Goal: Information Seeking & Learning: Check status

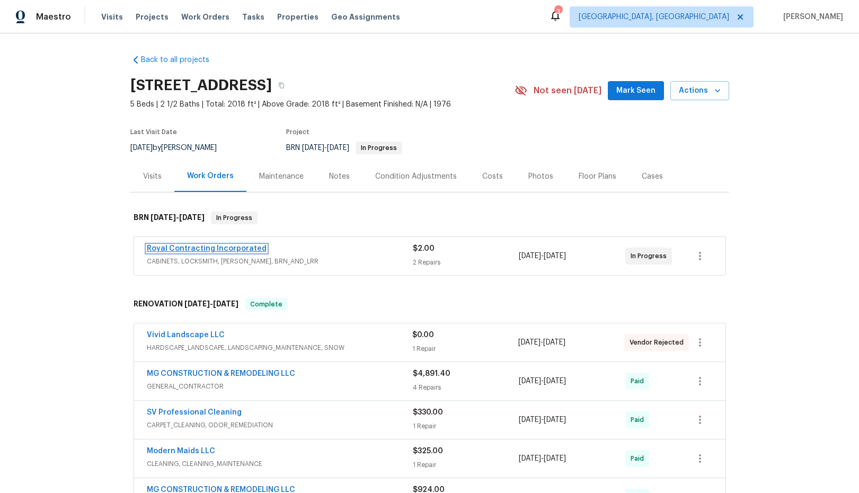
click at [222, 250] on link "Royal Contracting Incorporated" at bounding box center [207, 248] width 120 height 7
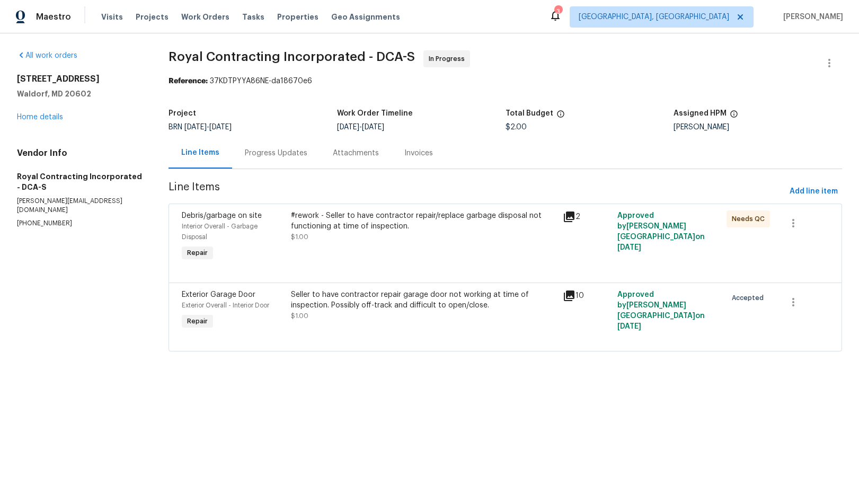
click at [293, 154] on div "Progress Updates" at bounding box center [276, 153] width 63 height 11
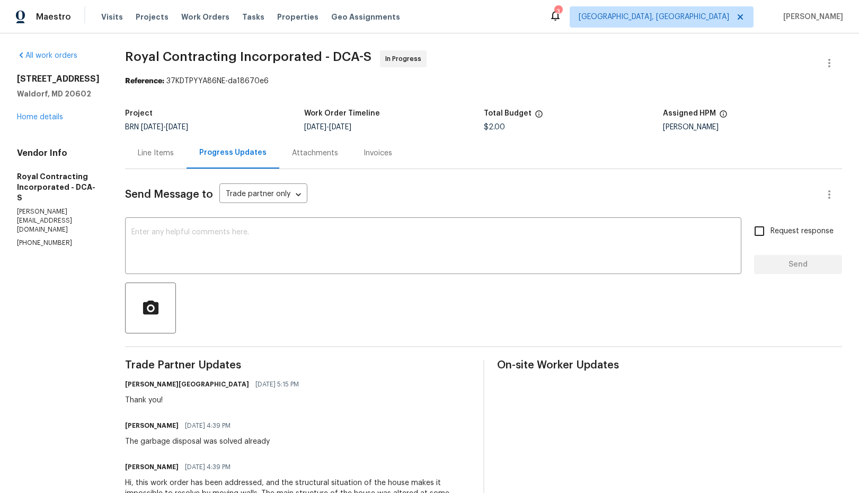
click at [320, 153] on div "Attachments" at bounding box center [315, 153] width 46 height 11
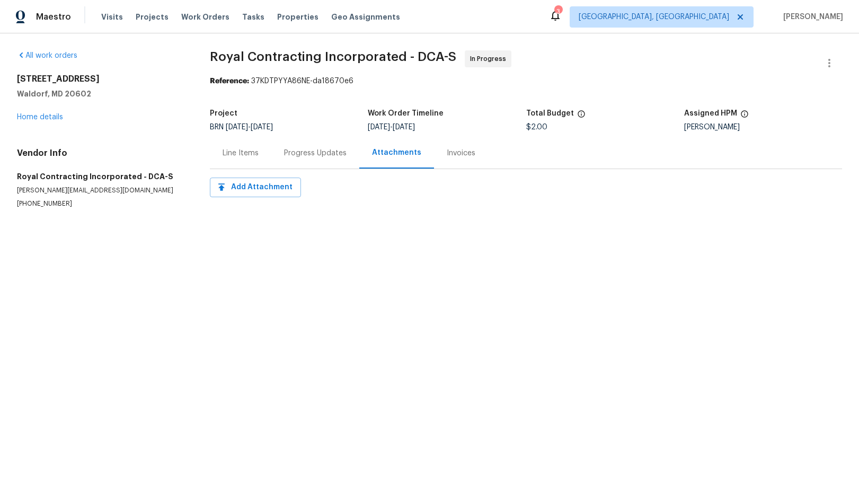
click at [236, 155] on div "Line Items" at bounding box center [241, 153] width 36 height 11
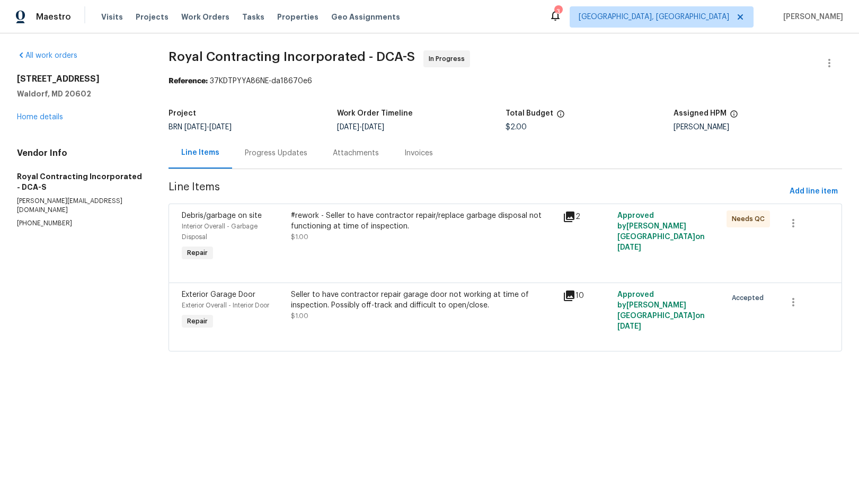
click at [570, 292] on icon at bounding box center [569, 295] width 11 height 11
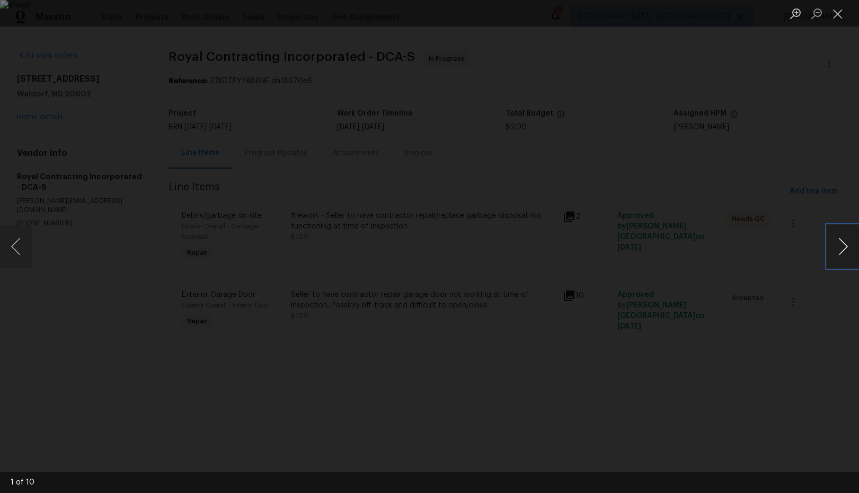
click at [843, 250] on button "Next image" at bounding box center [843, 246] width 32 height 42
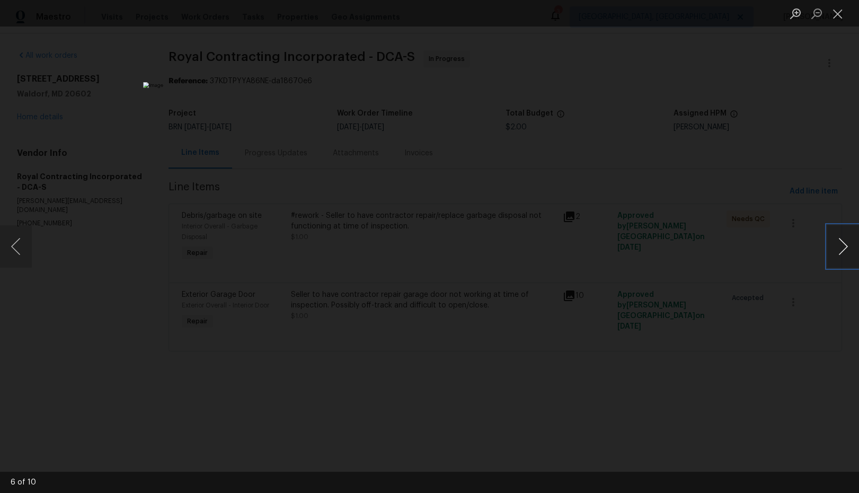
click at [843, 250] on button "Next image" at bounding box center [843, 246] width 32 height 42
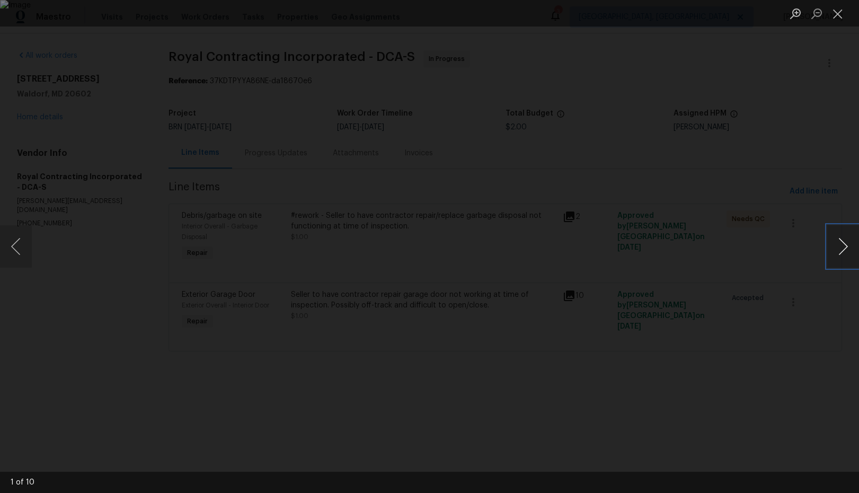
click at [841, 263] on button "Next image" at bounding box center [843, 246] width 32 height 42
click at [843, 260] on button "Next image" at bounding box center [843, 246] width 32 height 42
click at [849, 254] on button "Next image" at bounding box center [843, 246] width 32 height 42
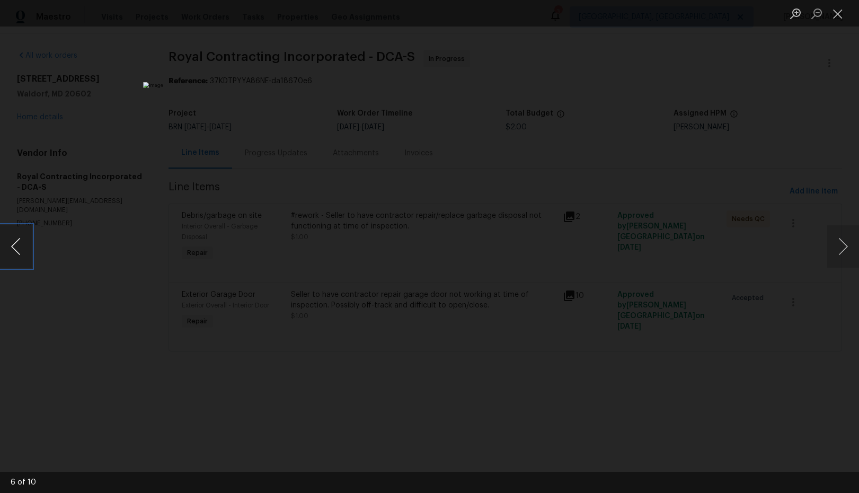
click at [15, 249] on button "Previous image" at bounding box center [16, 246] width 32 height 42
click at [843, 246] on button "Next image" at bounding box center [843, 246] width 32 height 42
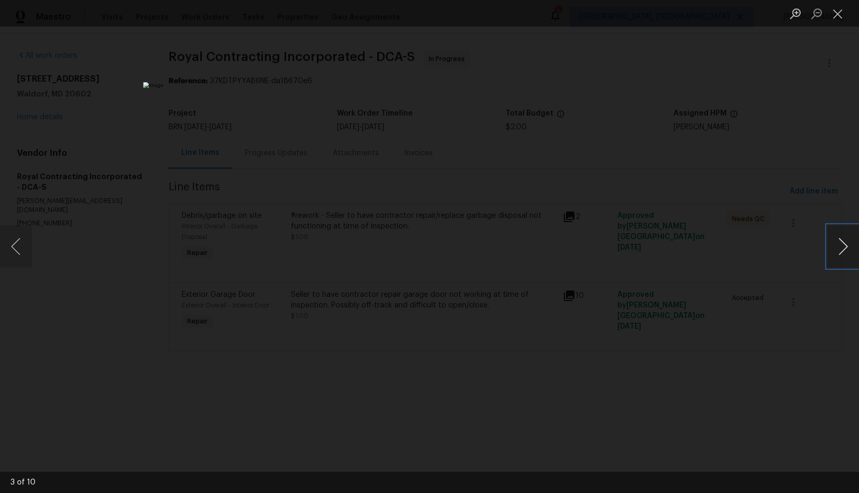
click at [843, 246] on button "Next image" at bounding box center [843, 246] width 32 height 42
drag, startPoint x: 841, startPoint y: 15, endPoint x: 704, endPoint y: 50, distance: 141.1
click at [841, 15] on button "Close lightbox" at bounding box center [837, 13] width 21 height 19
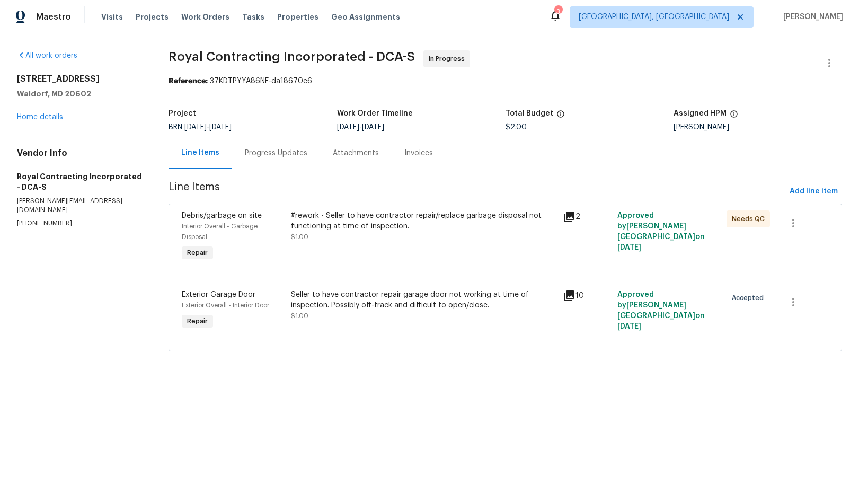
click at [288, 154] on div "Progress Updates" at bounding box center [276, 153] width 63 height 11
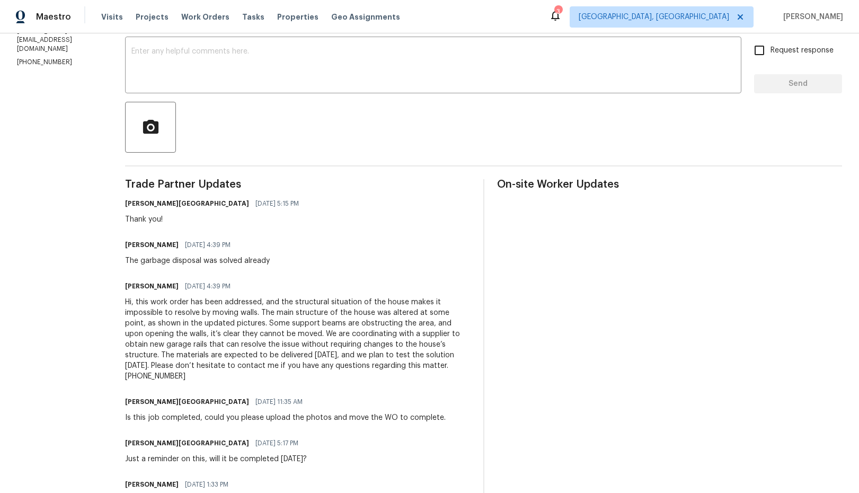
scroll to position [183, 0]
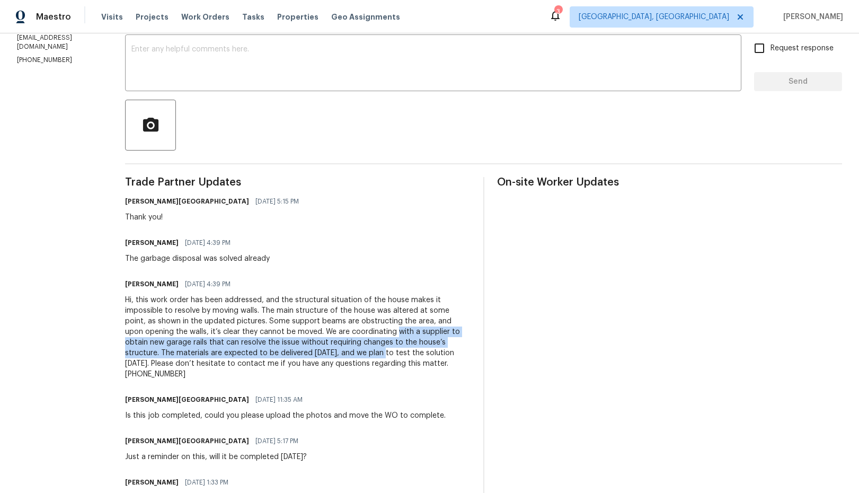
drag, startPoint x: 412, startPoint y: 335, endPoint x: 361, endPoint y: 349, distance: 52.6
click at [361, 349] on div "Hi, this work order has been addressed, and the structural situation of the hou…" at bounding box center [297, 337] width 345 height 85
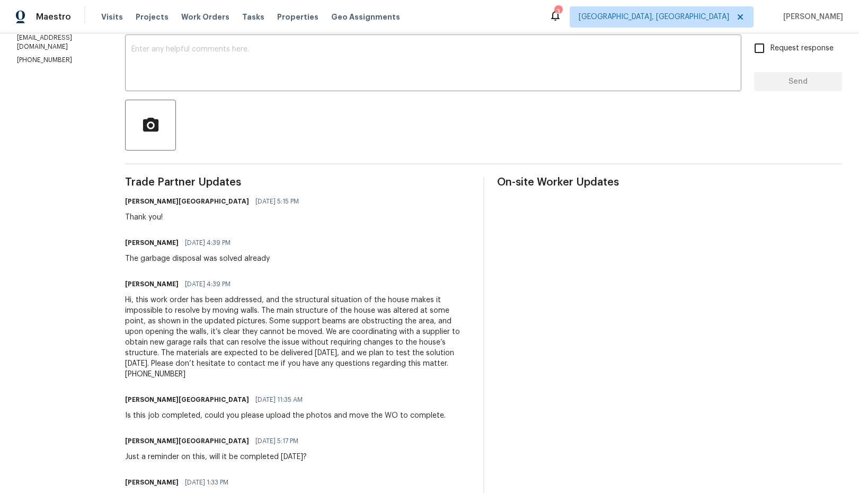
click at [349, 322] on div "Hi, this work order has been addressed, and the structural situation of the hou…" at bounding box center [297, 337] width 345 height 85
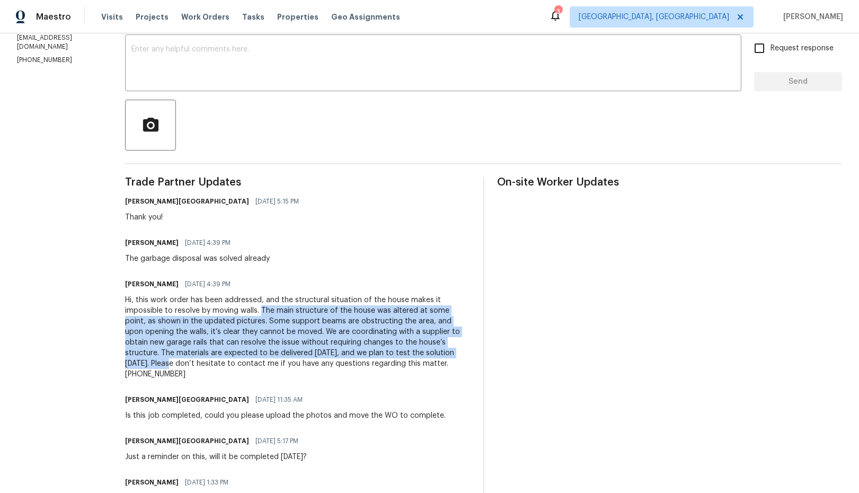
drag, startPoint x: 273, startPoint y: 310, endPoint x: 157, endPoint y: 363, distance: 127.3
click at [157, 363] on div "Hi, this work order has been addressed, and the structural situation of the hou…" at bounding box center [297, 337] width 345 height 85
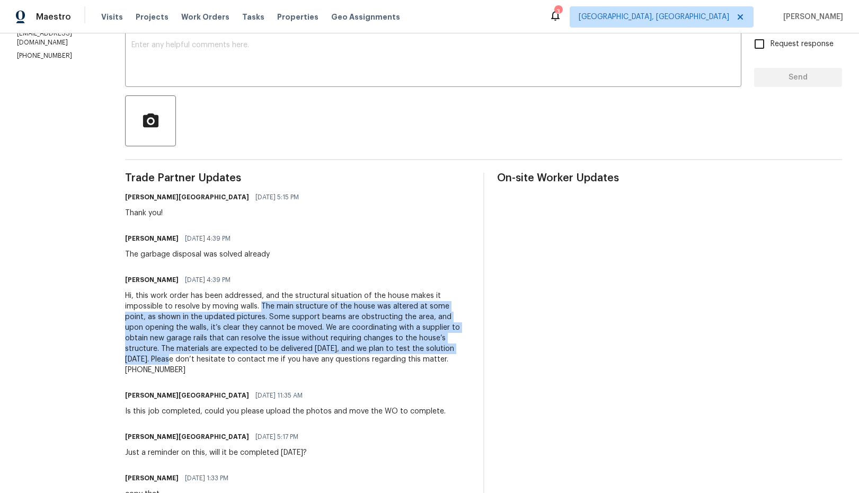
copy div "The main structure of the house was altered at some point, as shown in the upda…"
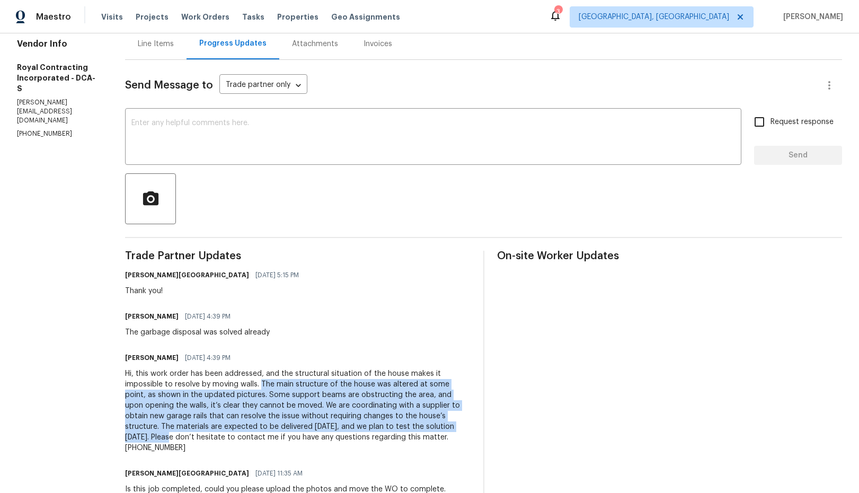
scroll to position [0, 0]
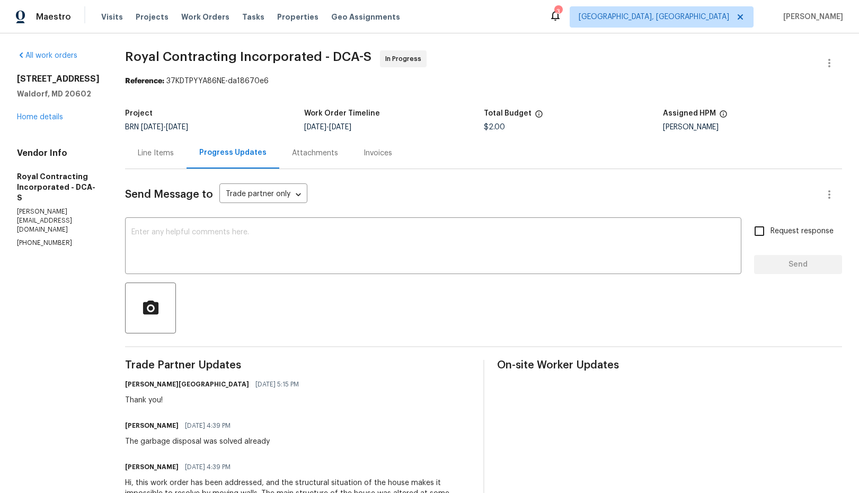
click at [171, 154] on div "Line Items" at bounding box center [156, 153] width 36 height 11
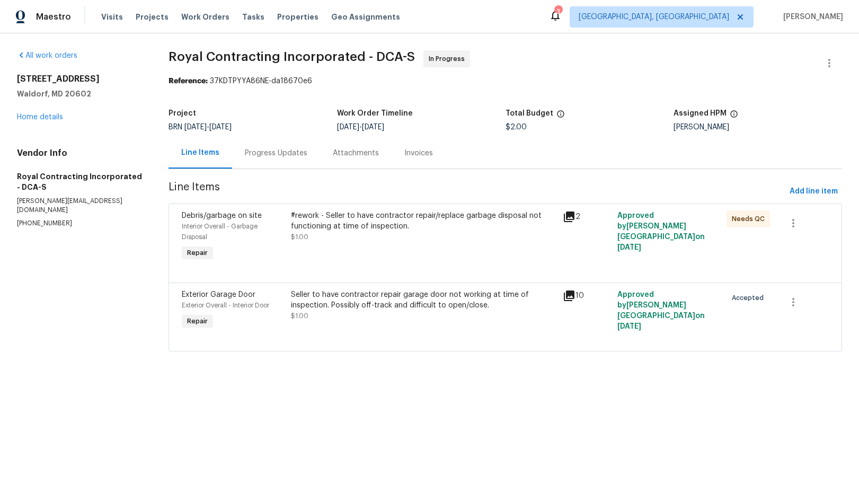
click at [567, 297] on icon at bounding box center [569, 295] width 11 height 11
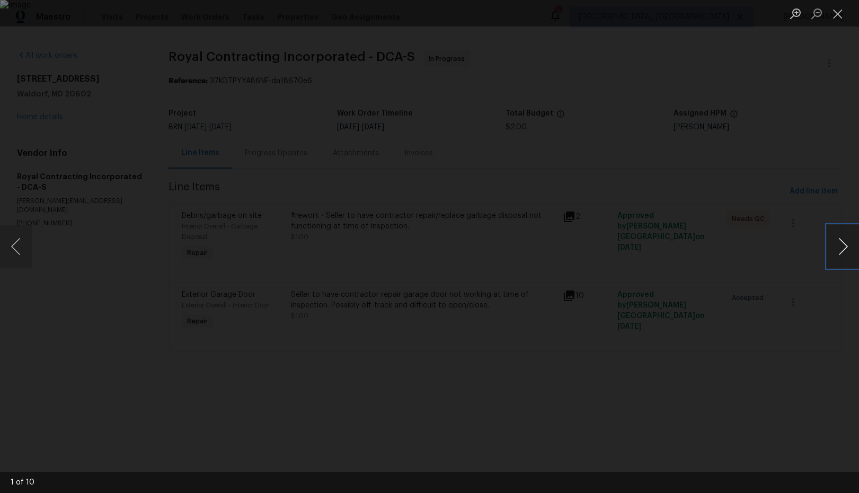
click at [844, 249] on button "Next image" at bounding box center [843, 246] width 32 height 42
click at [848, 253] on button "Next image" at bounding box center [843, 246] width 32 height 42
click at [840, 252] on button "Next image" at bounding box center [843, 246] width 32 height 42
click at [844, 251] on button "Next image" at bounding box center [843, 246] width 32 height 42
click at [847, 255] on button "Next image" at bounding box center [843, 246] width 32 height 42
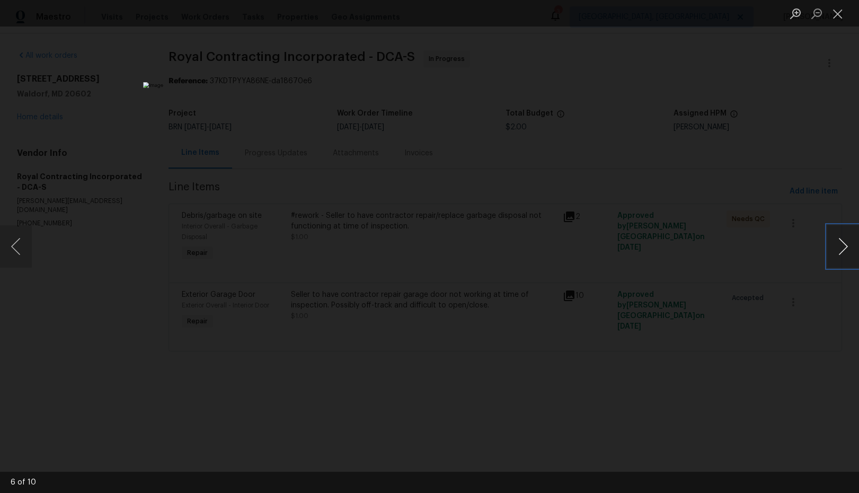
click at [846, 249] on button "Next image" at bounding box center [843, 246] width 32 height 42
click at [850, 249] on button "Next image" at bounding box center [843, 246] width 32 height 42
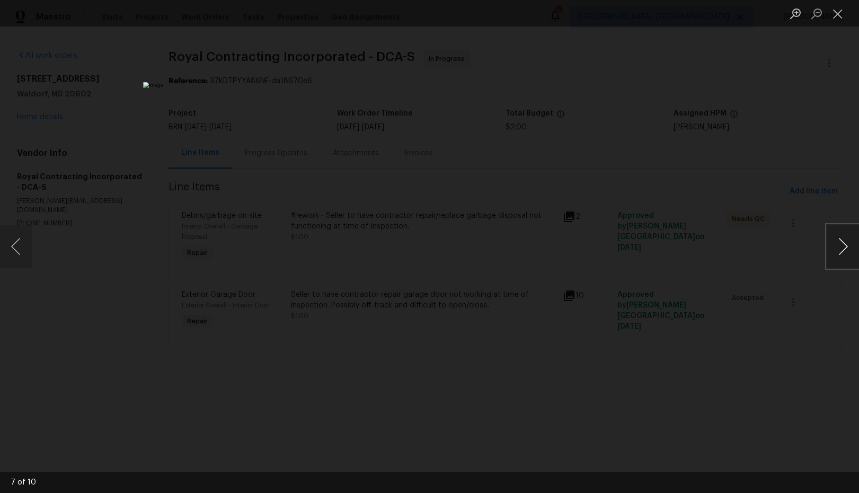
click at [850, 249] on button "Next image" at bounding box center [843, 246] width 32 height 42
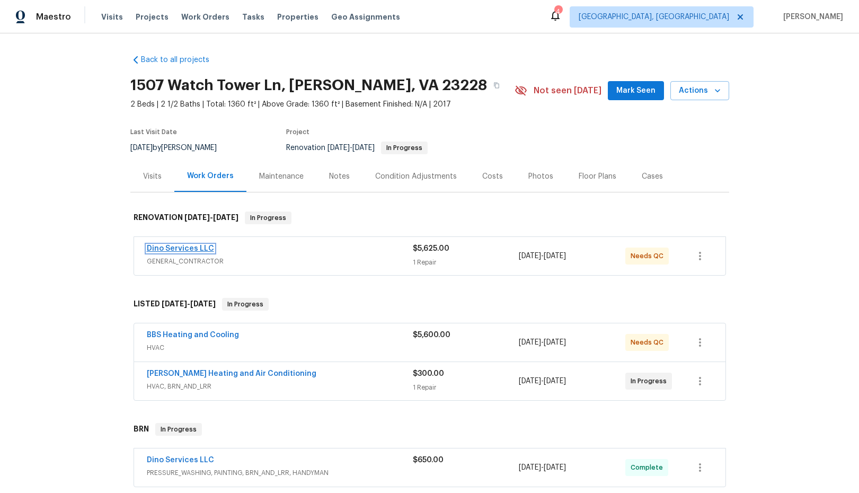
click at [194, 250] on link "Dino Services LLC" at bounding box center [180, 248] width 67 height 7
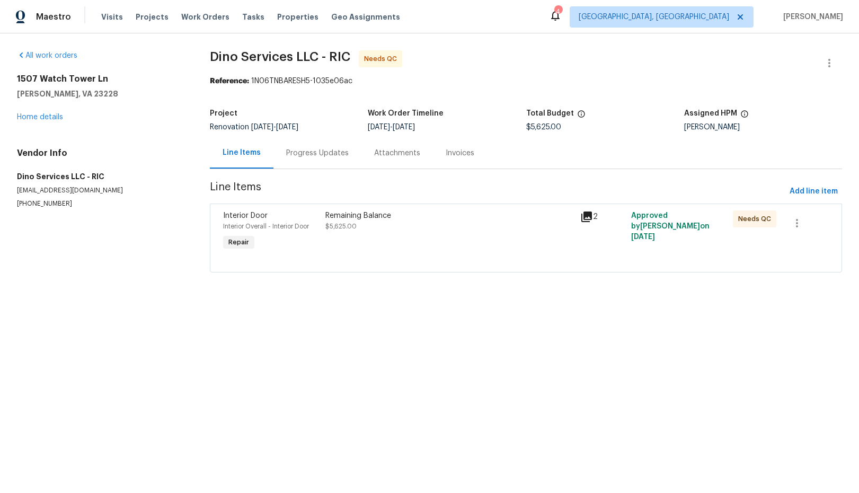
click at [301, 155] on div "Progress Updates" at bounding box center [317, 153] width 63 height 11
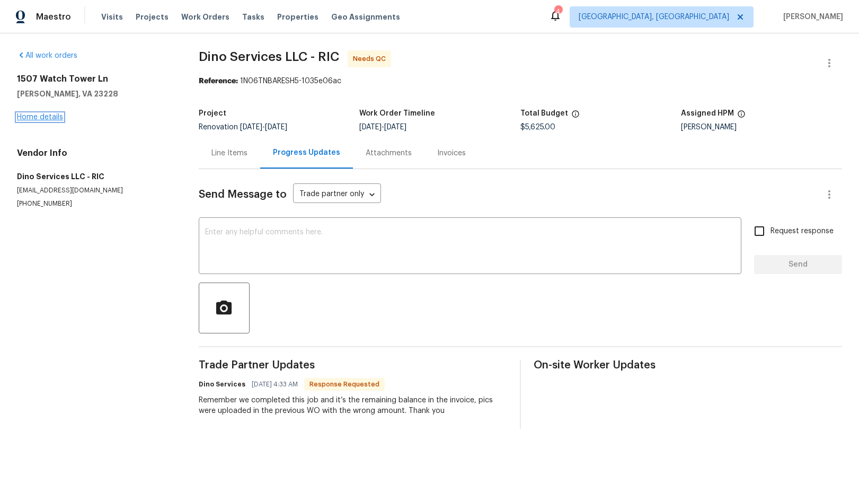
click at [55, 119] on link "Home details" at bounding box center [40, 116] width 46 height 7
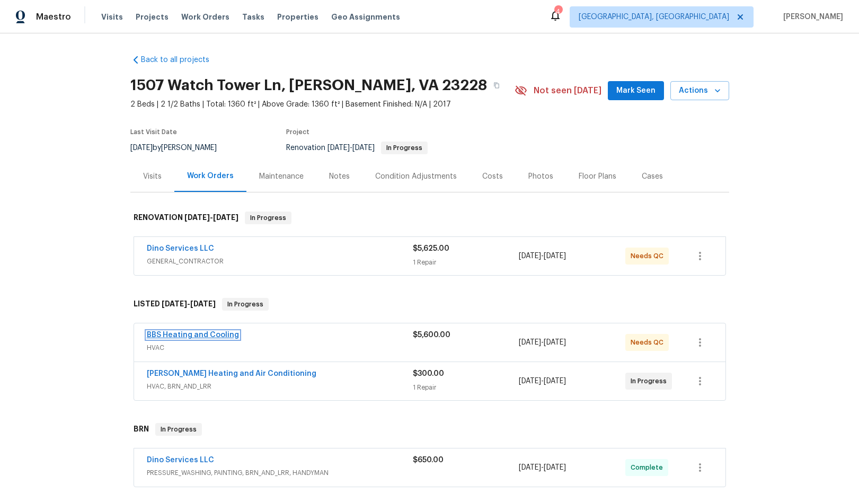
click at [200, 335] on link "BBS Heating and Cooling" at bounding box center [193, 334] width 92 height 7
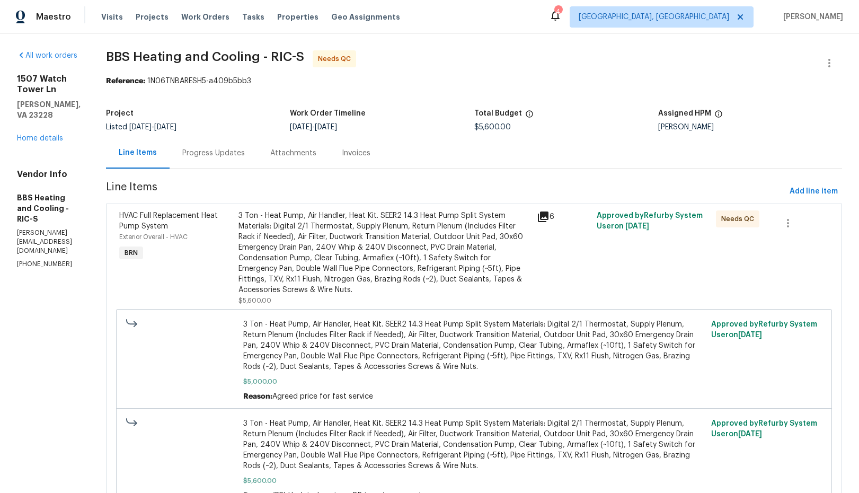
click at [245, 150] on div "Progress Updates" at bounding box center [213, 153] width 63 height 11
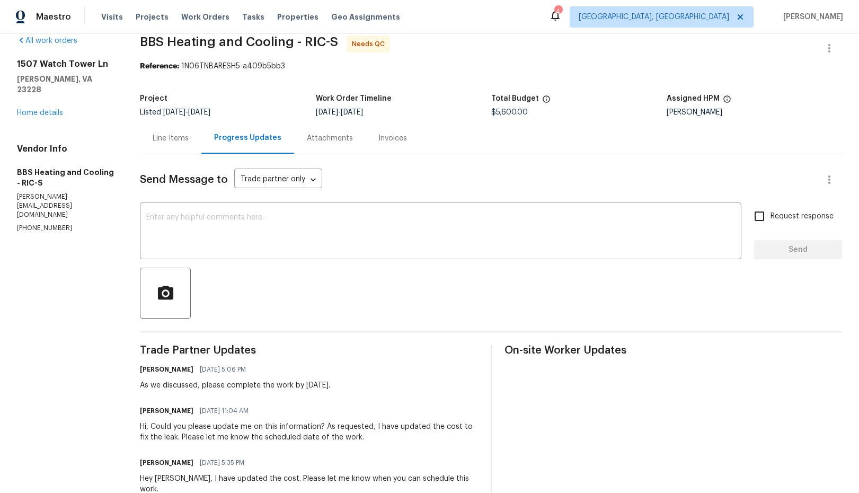
scroll to position [1, 0]
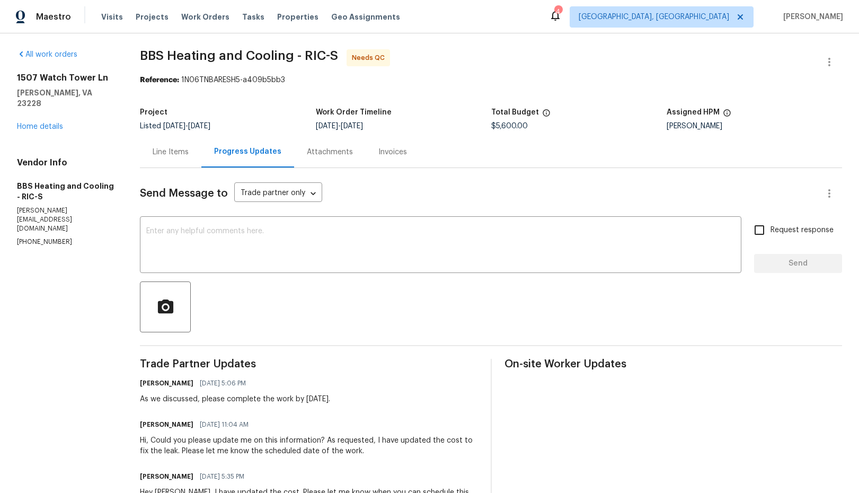
click at [168, 154] on div "Line Items" at bounding box center [171, 152] width 36 height 11
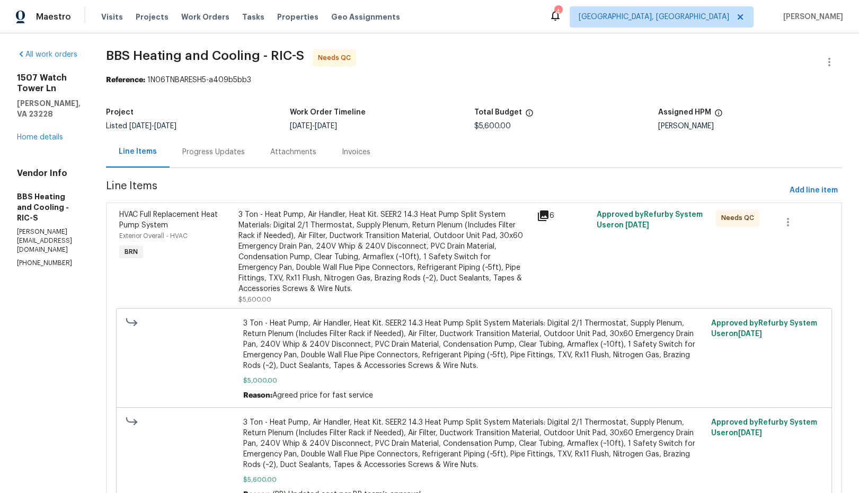
click at [548, 216] on icon at bounding box center [543, 215] width 11 height 11
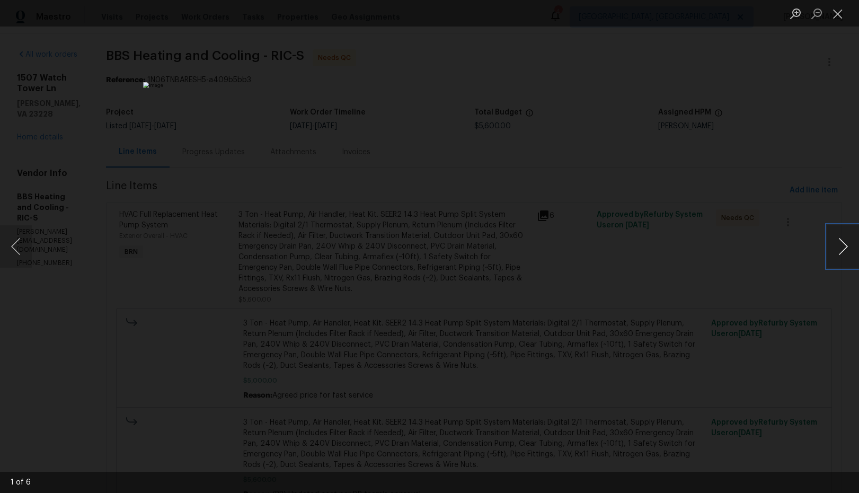
click at [841, 247] on button "Next image" at bounding box center [843, 246] width 32 height 42
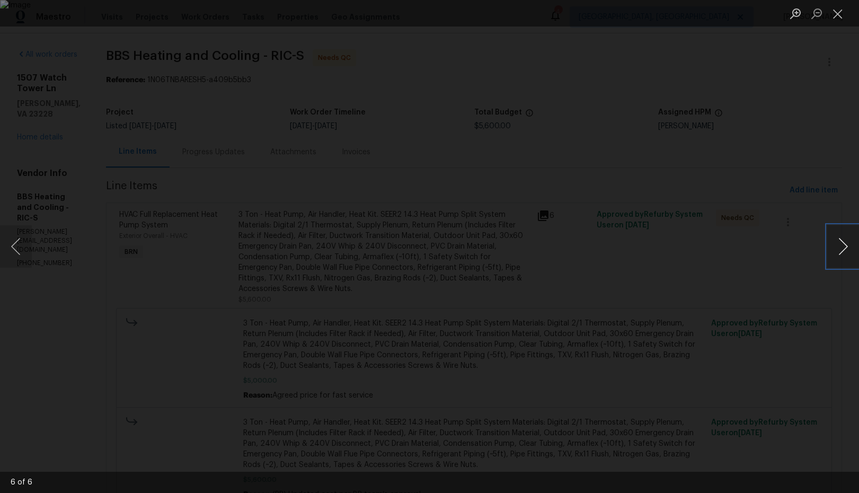
click at [841, 247] on button "Next image" at bounding box center [843, 246] width 32 height 42
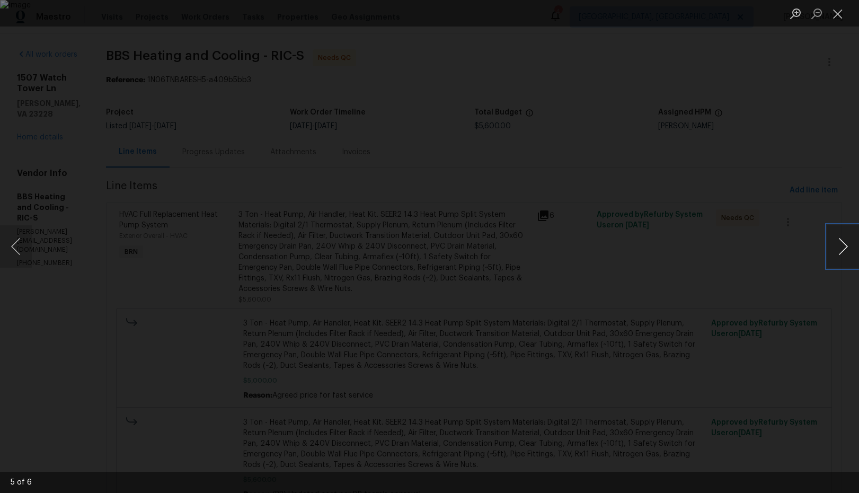
click at [841, 247] on button "Next image" at bounding box center [843, 246] width 32 height 42
drag, startPoint x: 841, startPoint y: 14, endPoint x: 692, endPoint y: 175, distance: 219.7
click at [841, 14] on button "Close lightbox" at bounding box center [837, 13] width 21 height 19
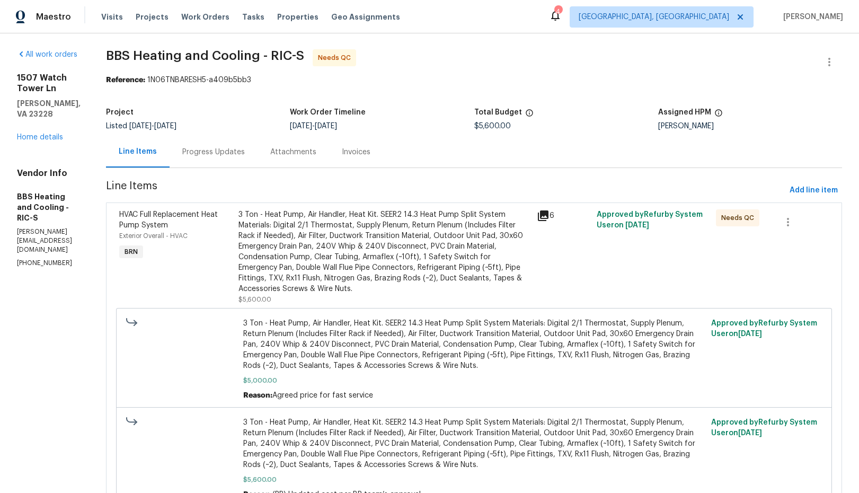
click at [370, 153] on div "Invoices" at bounding box center [356, 152] width 29 height 11
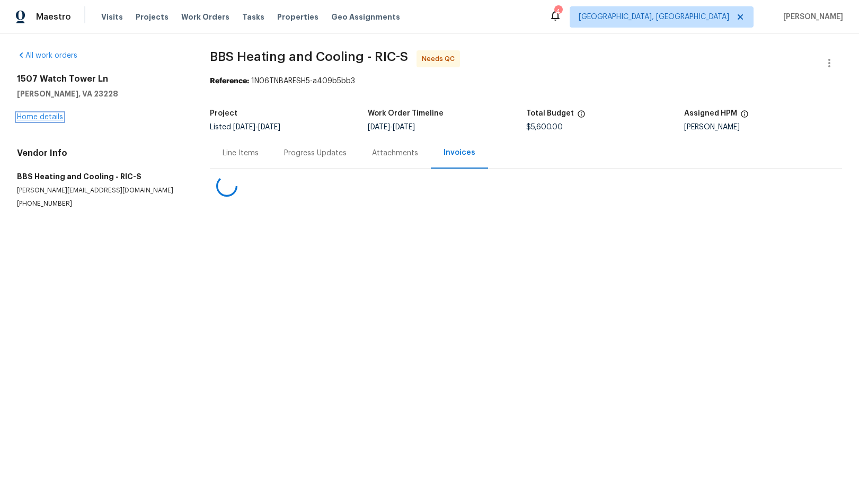
click at [47, 120] on link "Home details" at bounding box center [40, 116] width 46 height 7
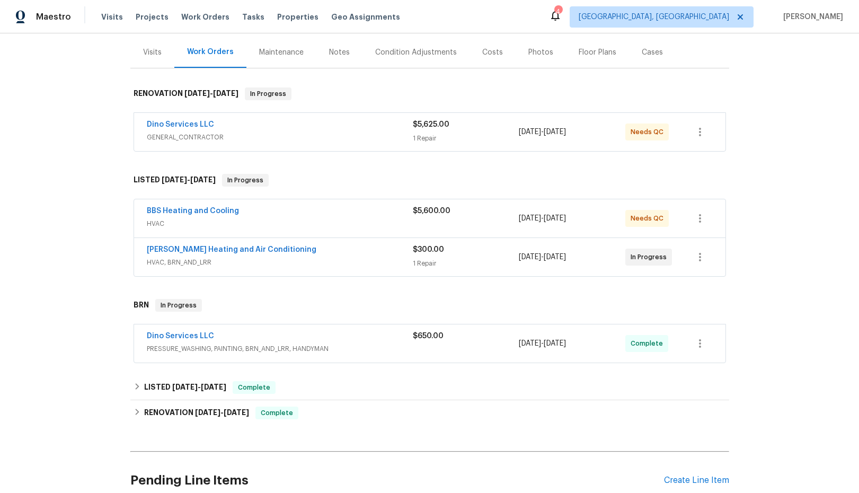
scroll to position [145, 0]
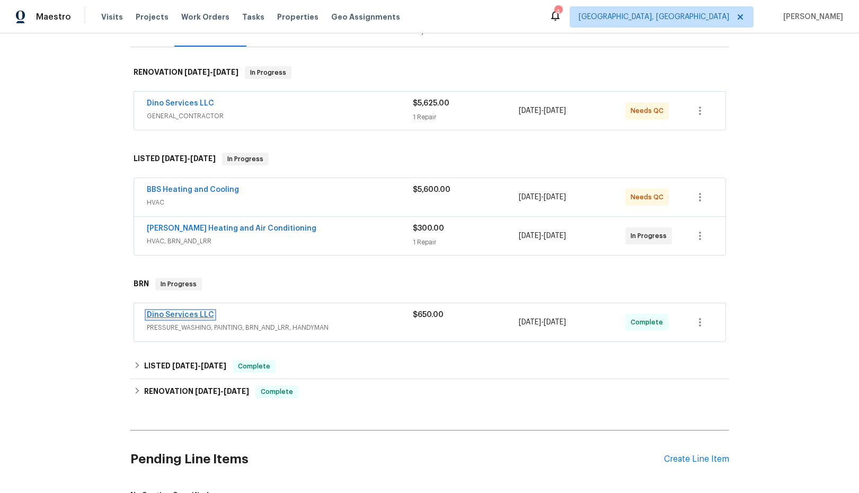
click at [174, 315] on link "Dino Services LLC" at bounding box center [180, 314] width 67 height 7
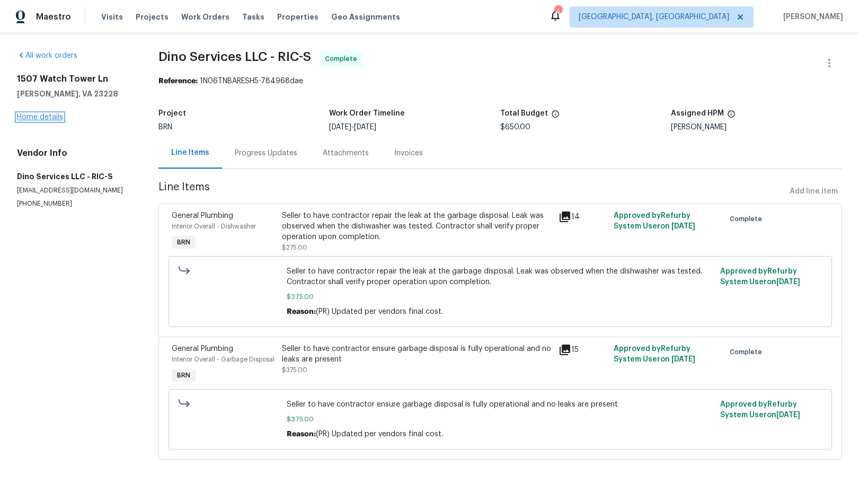
click at [34, 119] on link "Home details" at bounding box center [40, 116] width 46 height 7
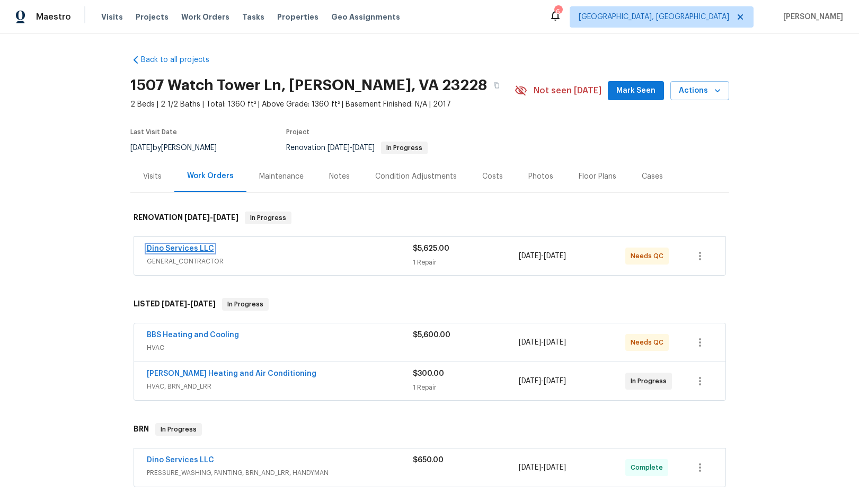
click at [186, 248] on link "Dino Services LLC" at bounding box center [180, 248] width 67 height 7
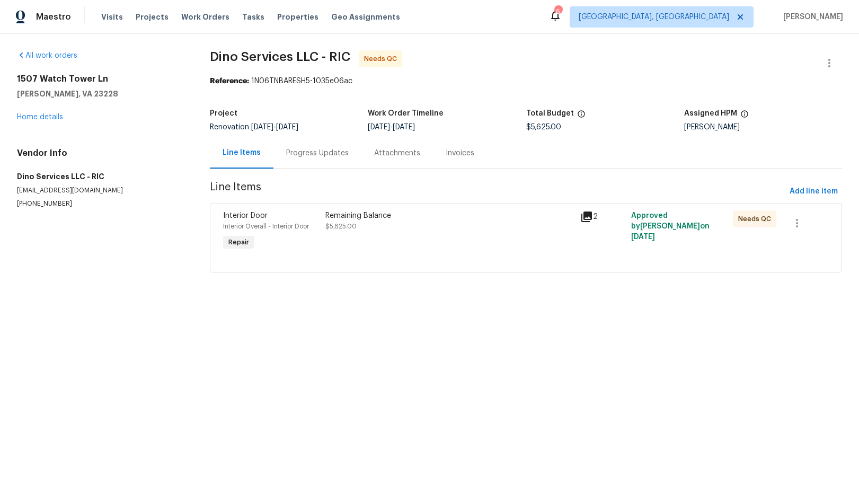
click at [321, 153] on div "Progress Updates" at bounding box center [317, 153] width 63 height 11
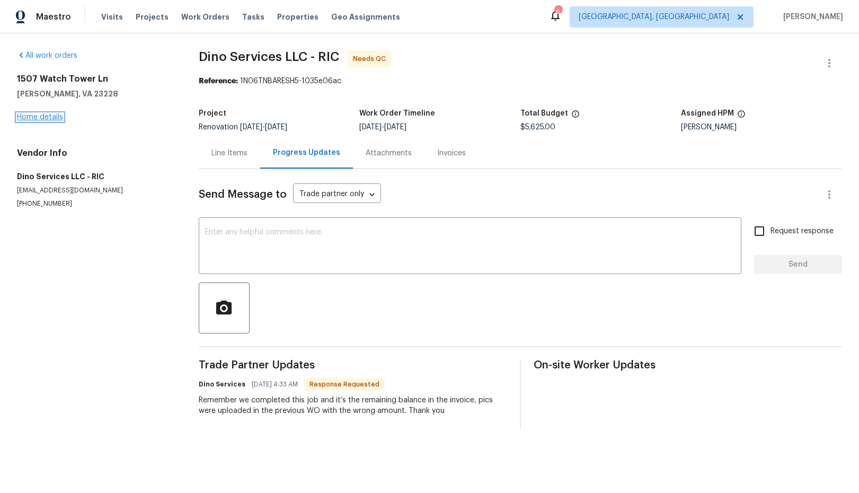
click at [49, 117] on link "Home details" at bounding box center [40, 116] width 46 height 7
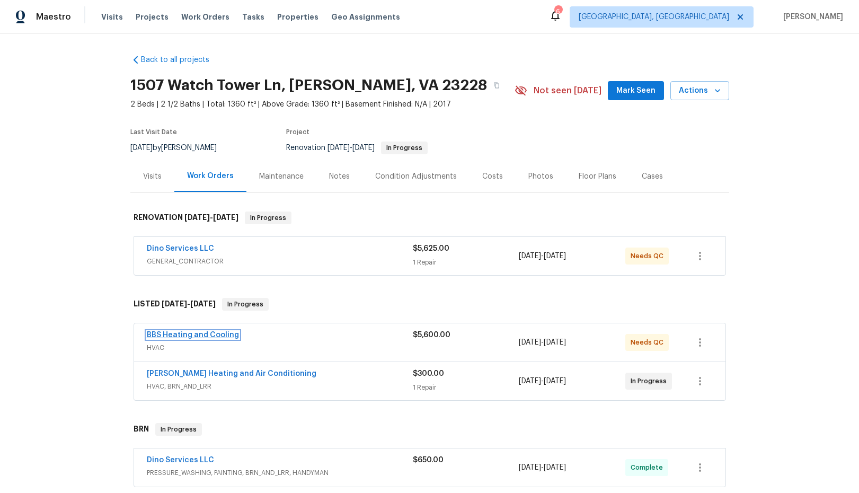
click at [192, 335] on link "BBS Heating and Cooling" at bounding box center [193, 334] width 92 height 7
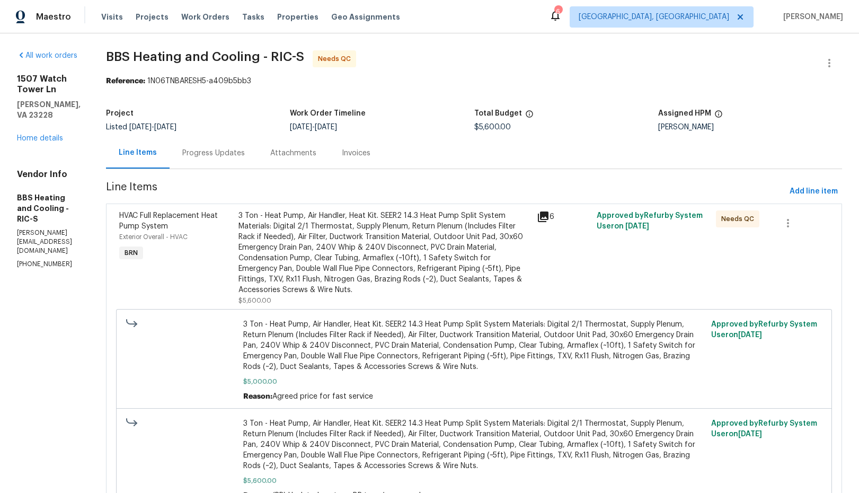
click at [245, 155] on div "Progress Updates" at bounding box center [213, 153] width 63 height 11
